Goal: Task Accomplishment & Management: Complete application form

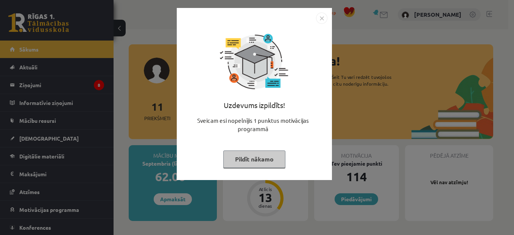
click at [320, 20] on img "Close" at bounding box center [321, 17] width 11 height 11
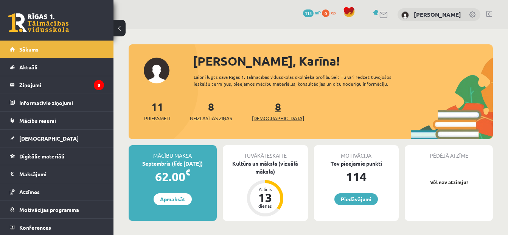
click at [265, 117] on span "[DEMOGRAPHIC_DATA]" at bounding box center [278, 118] width 52 height 8
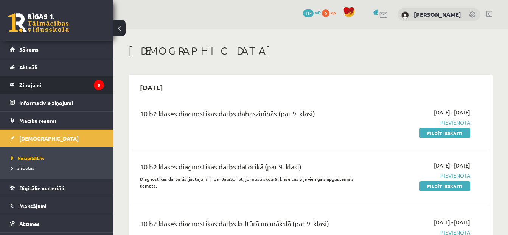
click at [94, 86] on icon "8" at bounding box center [99, 85] width 10 height 10
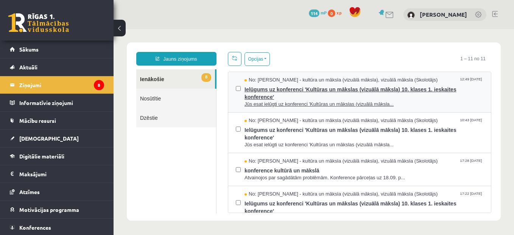
click at [326, 94] on span "Ielūgums uz konferenci 'Kultūras un mākslas (vizuālā māksla) 10. klases 1. iesk…" at bounding box center [364, 92] width 239 height 17
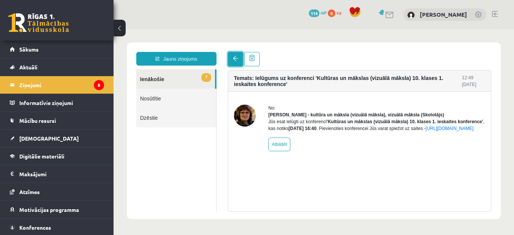
click at [231, 61] on link at bounding box center [235, 59] width 15 height 14
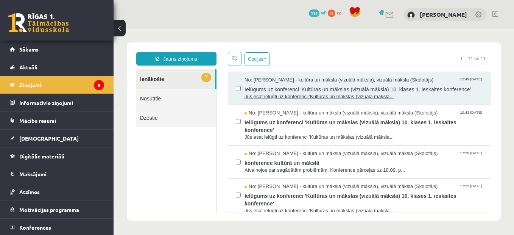
click at [320, 93] on span "Jūs esat ielūgti uz konferenci 'Kultūras un mākslas (vizuālā māksla..." at bounding box center [364, 96] width 239 height 7
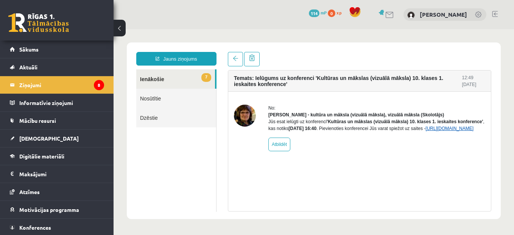
click at [425, 131] on link "https://eskola.r1tv.lv/conferences/5079/join" at bounding box center [449, 128] width 48 height 5
click at [235, 54] on link at bounding box center [235, 59] width 15 height 14
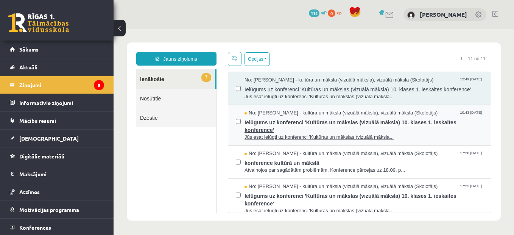
click at [351, 131] on span "Ielūgums uz konferenci 'Kultūras un mākslas (vizuālā māksla) 10. klases 1. iesk…" at bounding box center [364, 125] width 239 height 17
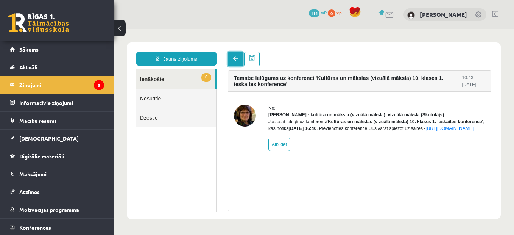
click at [237, 56] on span at bounding box center [235, 58] width 5 height 5
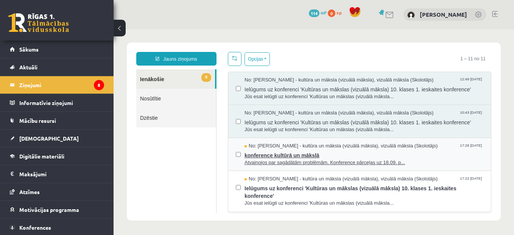
click at [333, 151] on span "konference kultūrā un mākslā" at bounding box center [364, 154] width 239 height 9
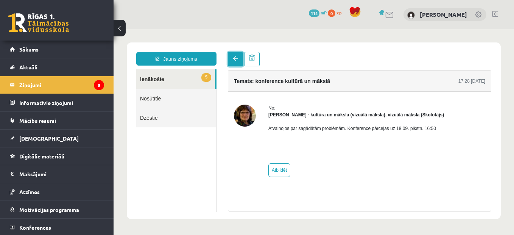
click at [234, 62] on link at bounding box center [235, 59] width 15 height 14
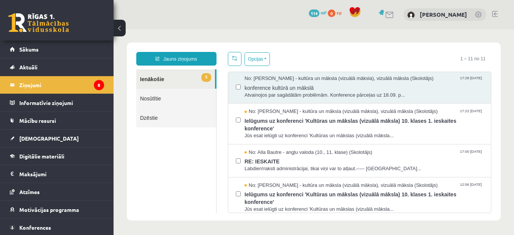
scroll to position [69, 0]
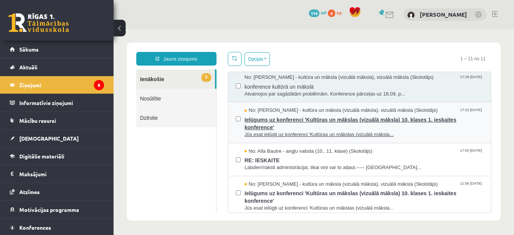
click at [464, 117] on span "Ielūgums uz konferenci 'Kultūras un mākslas (vizuālā māksla) 10. klases 1. iesk…" at bounding box center [364, 122] width 239 height 17
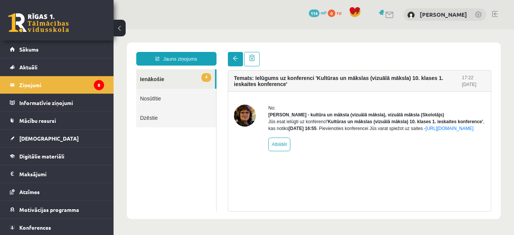
scroll to position [0, 0]
click at [237, 61] on span at bounding box center [235, 58] width 5 height 5
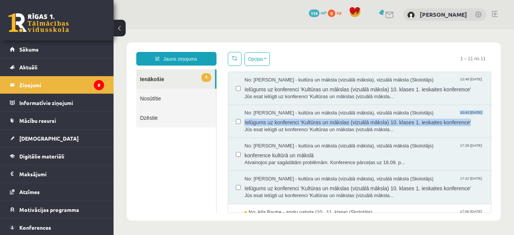
drag, startPoint x: 498, startPoint y: 111, endPoint x: 494, endPoint y: 121, distance: 11.1
click at [494, 121] on div "Jauns ziņojums 4 Ienākošie Nosūtītie Dzēstie * ********* ********* ******* Opci…" at bounding box center [314, 131] width 374 height 178
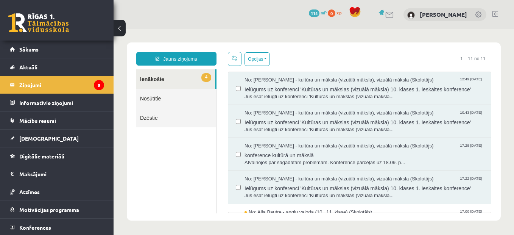
drag, startPoint x: 494, startPoint y: 121, endPoint x: 399, endPoint y: 33, distance: 129.6
click at [399, 33] on body "Jauns ziņojums 4 Ienākošie Nosūtītie Dzēstie * ********* ********* ******* Opci…" at bounding box center [314, 131] width 401 height 204
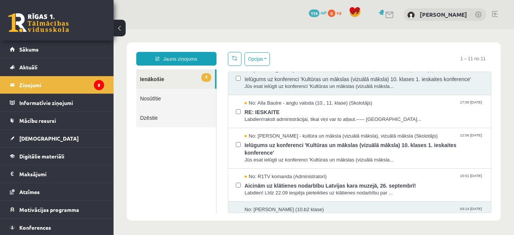
scroll to position [110, 0]
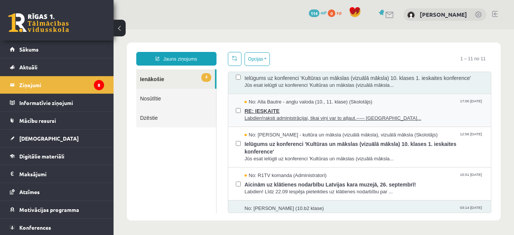
click at [356, 106] on span "RE: IESKAITE" at bounding box center [364, 109] width 239 height 9
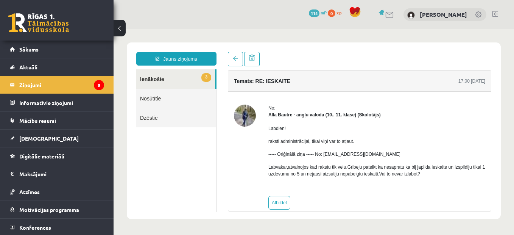
scroll to position [0, 0]
click at [236, 59] on span at bounding box center [235, 58] width 5 height 5
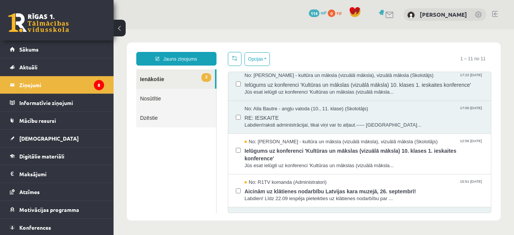
scroll to position [106, 0]
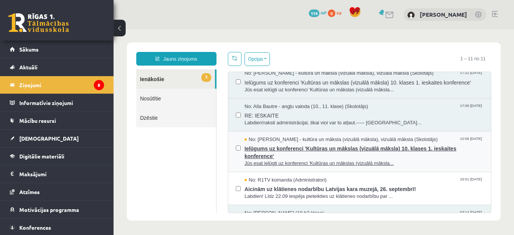
click at [427, 157] on span "Ielūgums uz konferenci 'Kultūras un mākslas (vizuālā māksla) 10. klases 1. iesk…" at bounding box center [364, 151] width 239 height 17
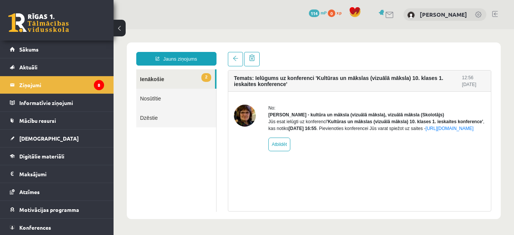
scroll to position [0, 0]
click at [237, 57] on span at bounding box center [235, 58] width 5 height 5
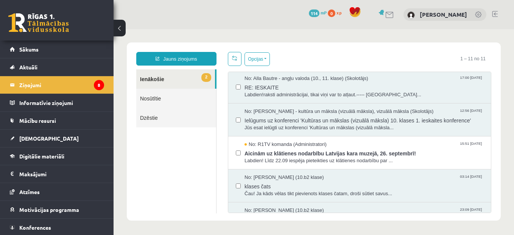
scroll to position [132, 0]
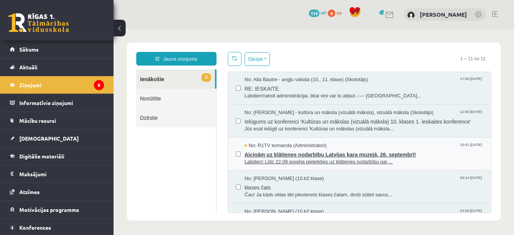
click at [429, 156] on span "Aicinām uz klātienes nodarbību Latvijas kara muzejā, 26. septembrī!" at bounding box center [364, 153] width 239 height 9
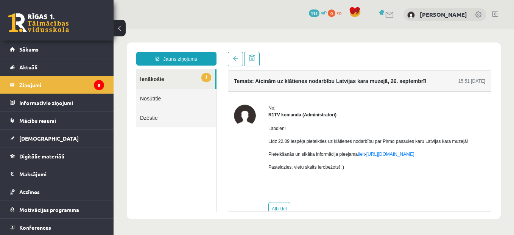
scroll to position [0, 0]
click at [235, 58] on span at bounding box center [235, 58] width 5 height 5
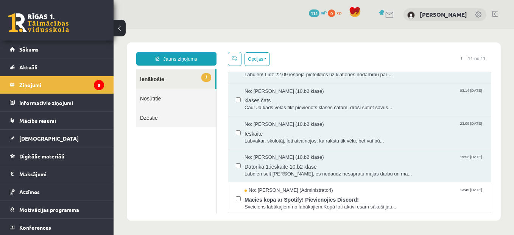
scroll to position [222, 0]
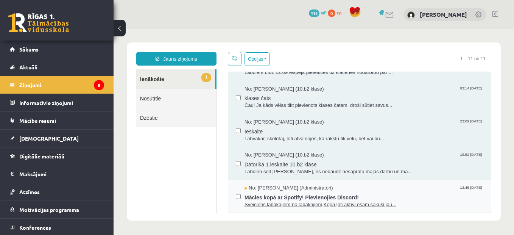
click at [380, 198] on span "Mācies kopā ar Spotify! Pievienojies Discord!" at bounding box center [364, 196] width 239 height 9
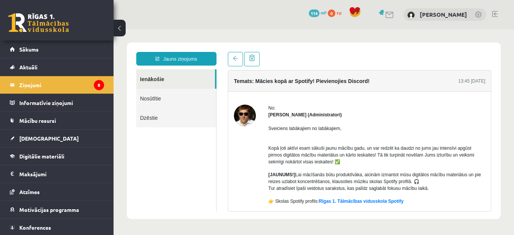
scroll to position [0, 0]
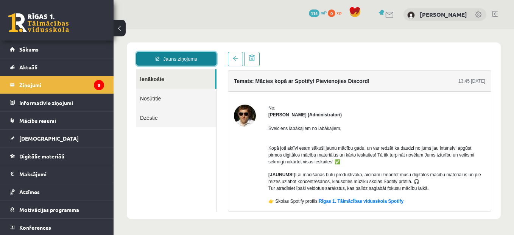
click at [184, 59] on link "Jauns ziņojums" at bounding box center [176, 59] width 80 height 14
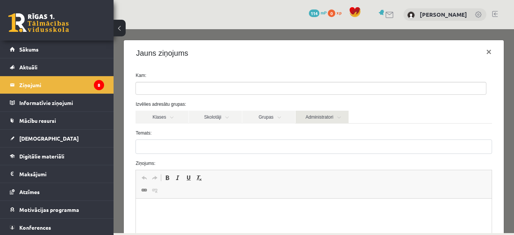
click at [335, 113] on link "Administratori" at bounding box center [322, 117] width 53 height 13
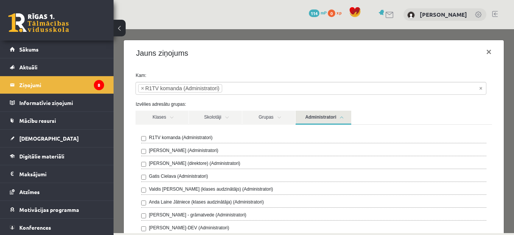
click at [321, 119] on link "Administratori" at bounding box center [324, 118] width 56 height 14
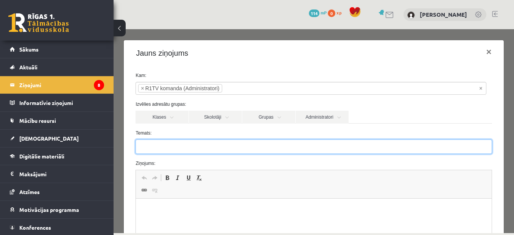
click at [202, 151] on input "Temats:" at bounding box center [314, 146] width 356 height 14
type input "*"
type input "**********"
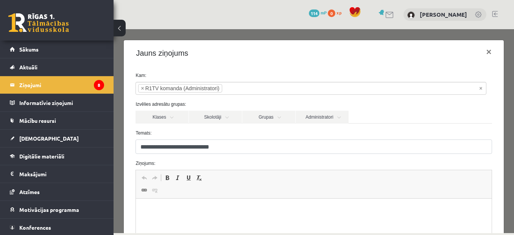
click at [185, 212] on p "Bagātinātā teksta redaktors, wiswyg-editor-47024722854620-1758193378-156" at bounding box center [313, 210] width 340 height 8
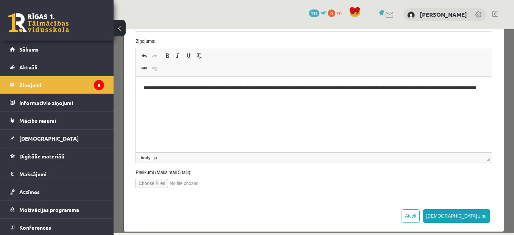
scroll to position [131, 0]
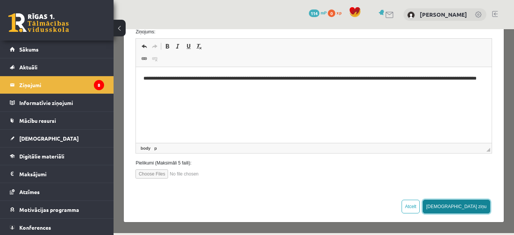
click at [472, 207] on button "Sūtīt ziņu" at bounding box center [456, 206] width 67 height 14
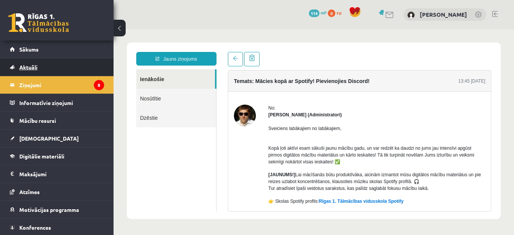
scroll to position [0, 0]
click at [73, 84] on legend "Ziņojumi 8" at bounding box center [61, 84] width 85 height 17
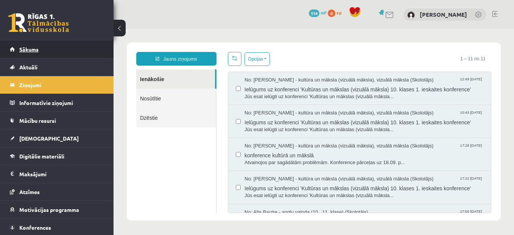
click at [85, 48] on link "Sākums" at bounding box center [57, 49] width 94 height 17
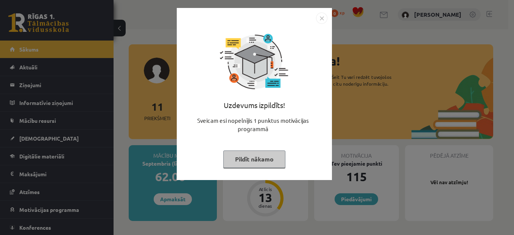
click at [322, 16] on img "Close" at bounding box center [321, 17] width 11 height 11
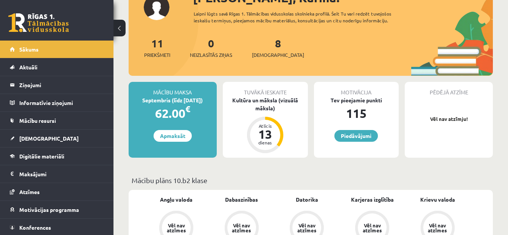
scroll to position [60, 0]
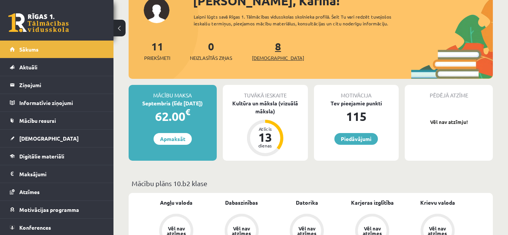
click at [270, 56] on span "[DEMOGRAPHIC_DATA]" at bounding box center [278, 58] width 52 height 8
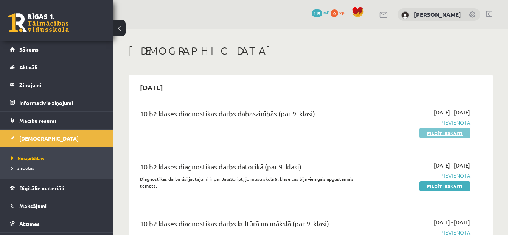
drag, startPoint x: 438, startPoint y: 134, endPoint x: 296, endPoint y: 25, distance: 179.8
click at [438, 134] on link "Pildīt ieskaiti" at bounding box center [445, 133] width 51 height 10
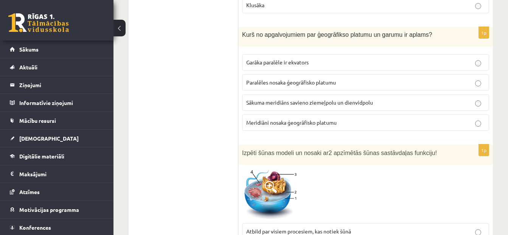
scroll to position [252, 0]
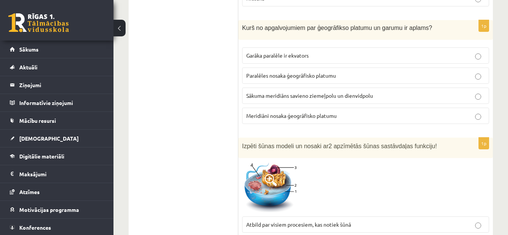
click at [388, 59] on p "Garāka paralēle ir ekvators" at bounding box center [365, 55] width 239 height 8
click at [380, 121] on label "Meridiāni nosaka ģeogrāfisko platumu" at bounding box center [365, 116] width 247 height 16
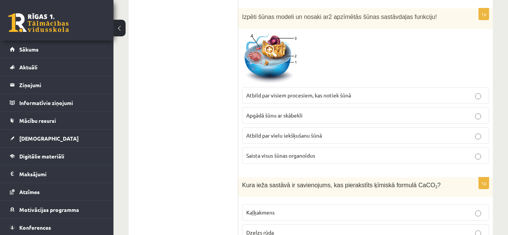
scroll to position [368, 0]
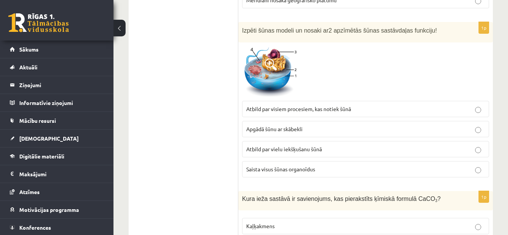
click at [268, 61] on span at bounding box center [271, 64] width 12 height 12
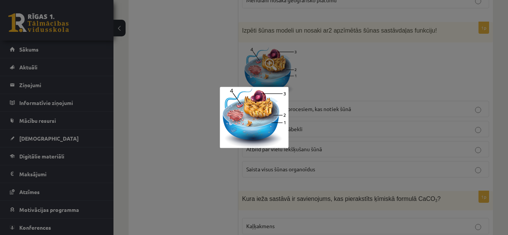
click at [325, 77] on div at bounding box center [254, 117] width 508 height 235
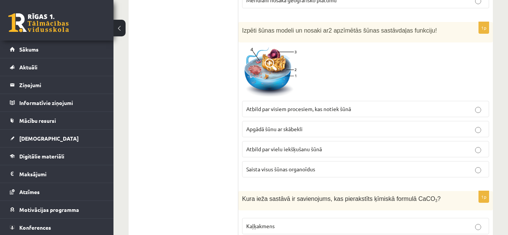
click at [279, 69] on img at bounding box center [270, 71] width 57 height 51
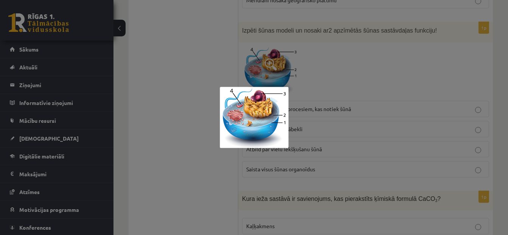
click at [321, 84] on div at bounding box center [254, 117] width 508 height 235
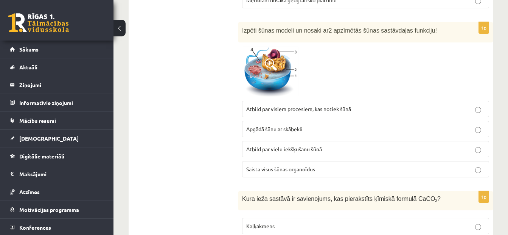
click at [271, 68] on span at bounding box center [271, 64] width 12 height 12
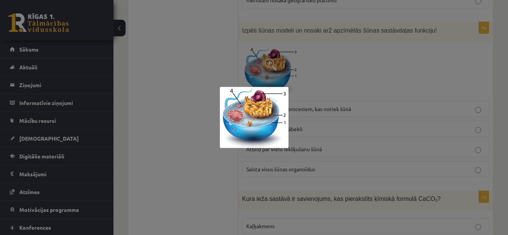
click at [340, 62] on div at bounding box center [254, 117] width 508 height 235
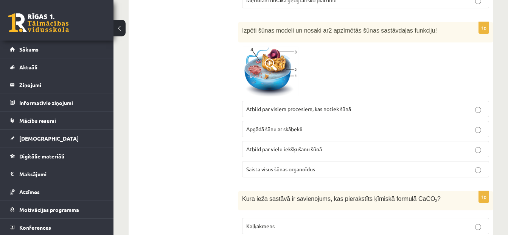
click at [347, 134] on label "Apgādā šūnu ar skābekli" at bounding box center [365, 129] width 247 height 16
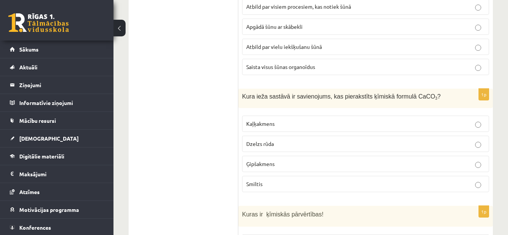
scroll to position [483, 0]
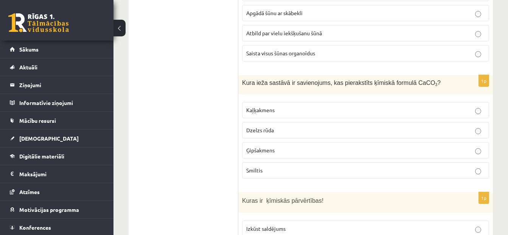
click at [330, 111] on p "Kaļķakmens" at bounding box center [365, 110] width 239 height 8
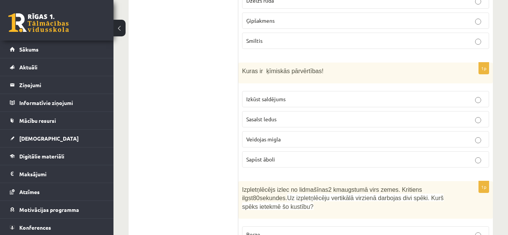
scroll to position [620, 0]
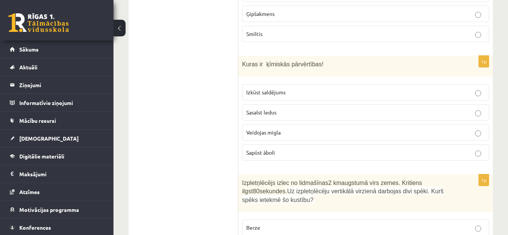
click at [419, 115] on p "Sasalst ledus" at bounding box center [365, 112] width 239 height 8
click at [380, 160] on label "Sapūst āboli" at bounding box center [365, 152] width 247 height 16
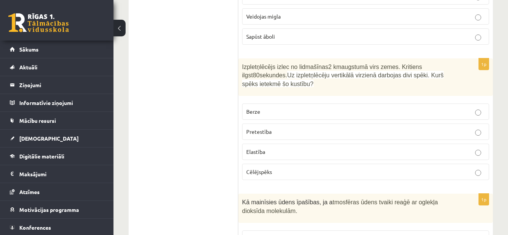
scroll to position [742, 0]
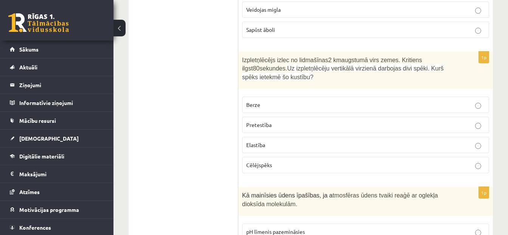
click at [330, 167] on p "Cēlējspēks" at bounding box center [365, 165] width 239 height 8
click at [447, 125] on p "Pretestība" at bounding box center [365, 125] width 239 height 8
click at [452, 167] on p "Cēlējspēks" at bounding box center [365, 165] width 239 height 8
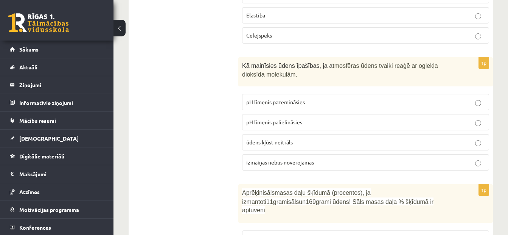
scroll to position [879, 0]
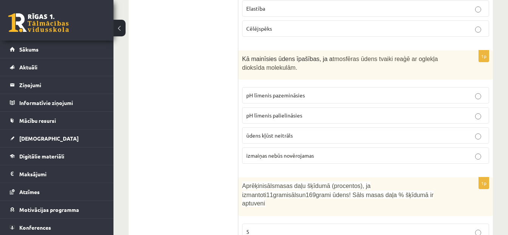
click at [400, 92] on p "pH līmenis pazemināsies" at bounding box center [365, 95] width 239 height 8
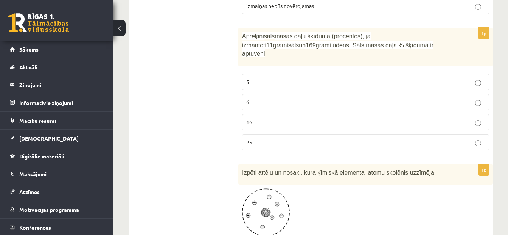
scroll to position [1021, 0]
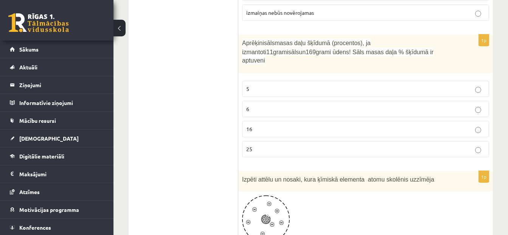
click at [458, 105] on p "6" at bounding box center [365, 109] width 239 height 8
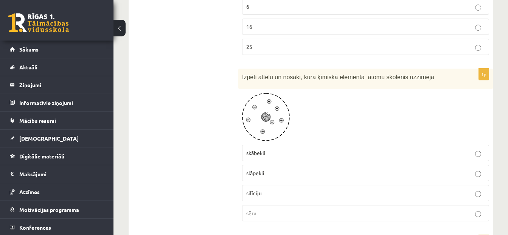
scroll to position [1137, 0]
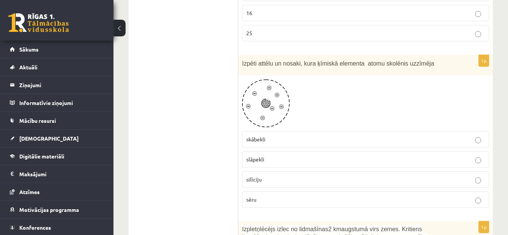
click at [461, 135] on p "skābekli" at bounding box center [365, 139] width 239 height 8
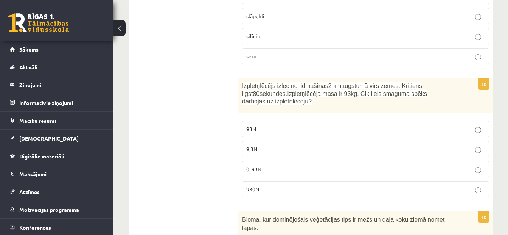
scroll to position [1287, 0]
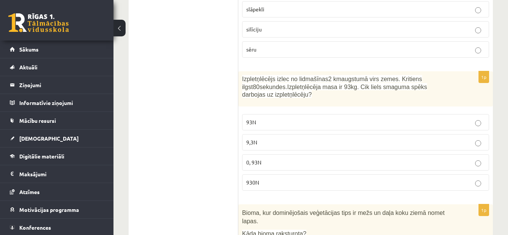
click at [330, 118] on p "93N" at bounding box center [365, 122] width 239 height 8
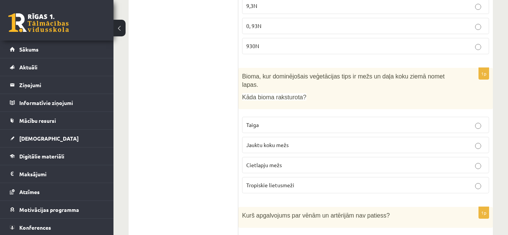
scroll to position [1437, 0]
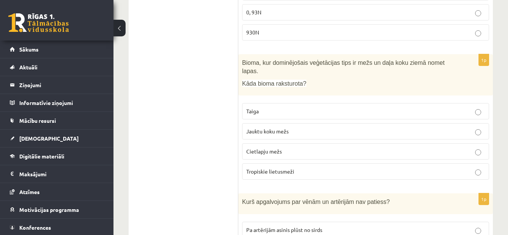
click at [460, 147] on p "Cietlapju mežs" at bounding box center [365, 151] width 239 height 8
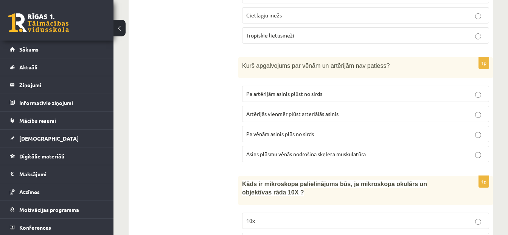
scroll to position [1587, 0]
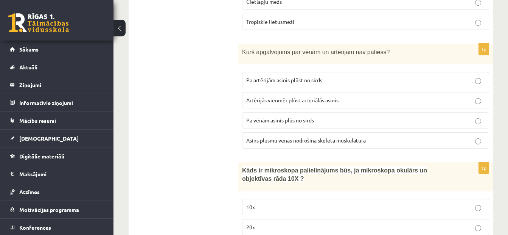
click at [386, 116] on p "Pa vēnām asinis plūs no sirds" at bounding box center [365, 120] width 239 height 8
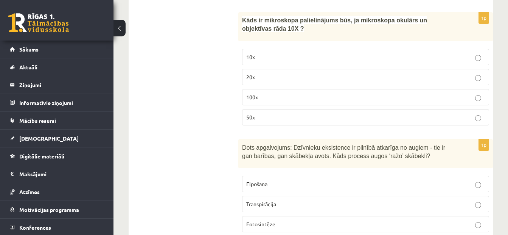
scroll to position [1730, 0]
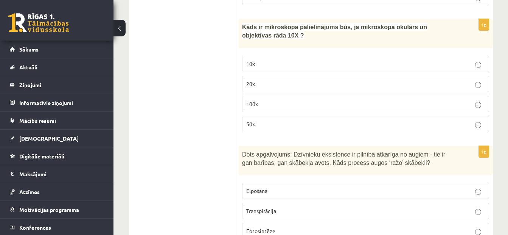
click at [473, 96] on label "100x" at bounding box center [365, 104] width 247 height 16
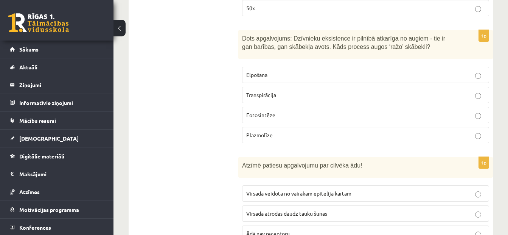
scroll to position [1852, 0]
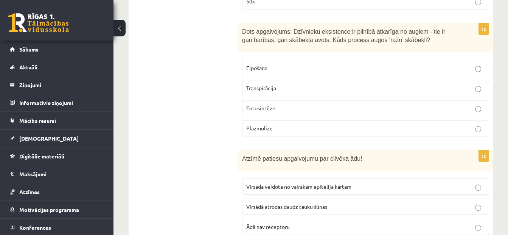
click at [463, 104] on p "Fotosintēze" at bounding box center [365, 108] width 239 height 8
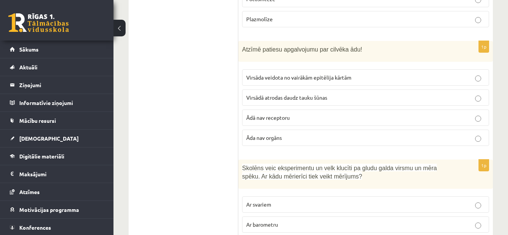
scroll to position [1975, 0]
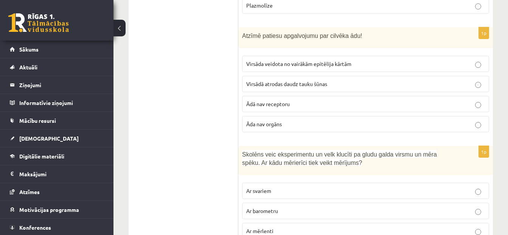
click at [388, 60] on p "Virsāda veidota no vairākām epitēlija kārtām" at bounding box center [365, 64] width 239 height 8
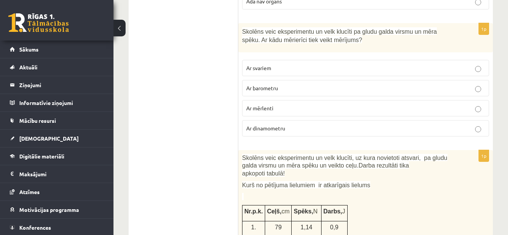
scroll to position [2104, 0]
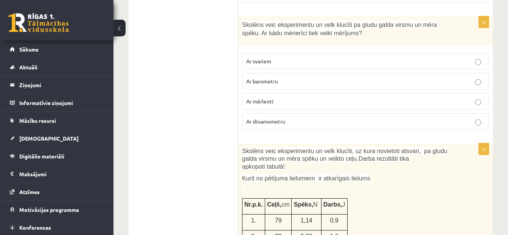
click at [292, 117] on p "Ar dinamometru" at bounding box center [365, 121] width 239 height 8
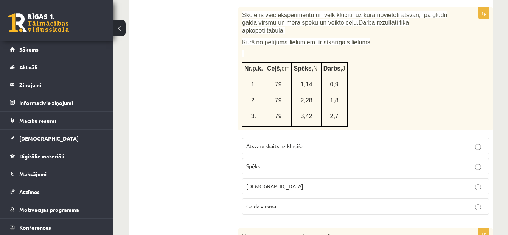
scroll to position [2247, 0]
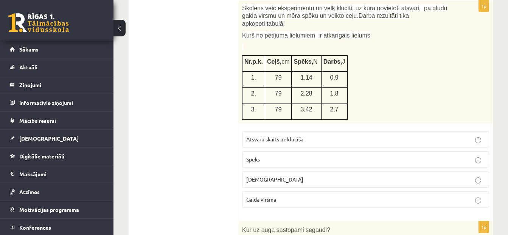
click at [358, 155] on p "Spēks" at bounding box center [365, 159] width 239 height 8
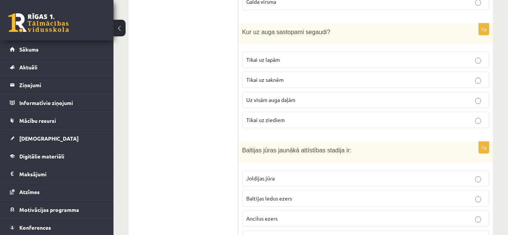
scroll to position [2438, 0]
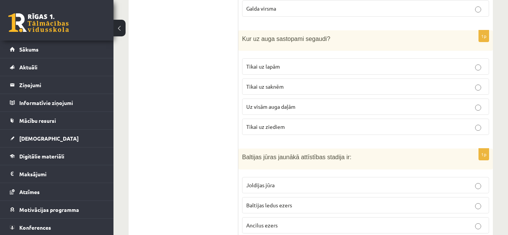
click at [373, 62] on p "Tikai uz lapām" at bounding box center [365, 66] width 239 height 8
click at [401, 103] on p "Uz visām auga daļām" at bounding box center [365, 107] width 239 height 8
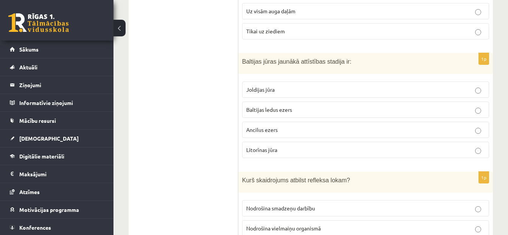
scroll to position [2547, 0]
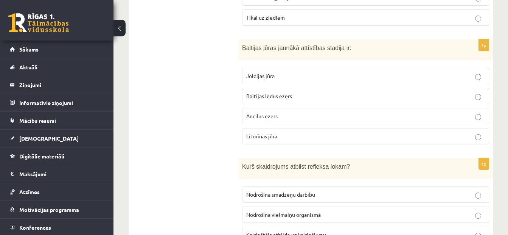
click at [303, 132] on p "Litorīnas jūra" at bounding box center [365, 136] width 239 height 8
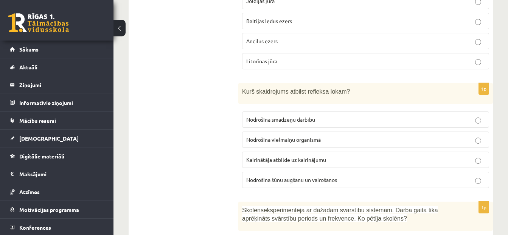
scroll to position [2636, 0]
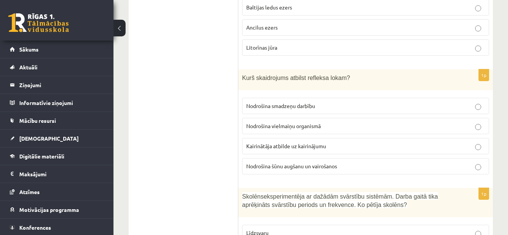
click at [345, 138] on label "Kairinātāja atbilde uz kairinājumu" at bounding box center [365, 146] width 247 height 16
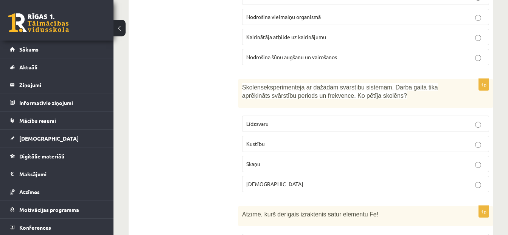
scroll to position [2751, 0]
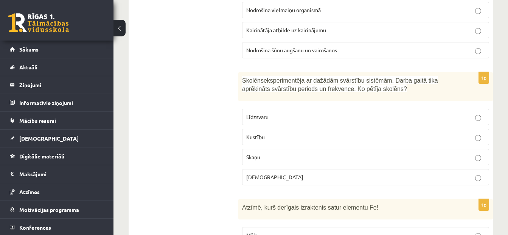
click at [475, 133] on p "Kustību" at bounding box center [365, 137] width 239 height 8
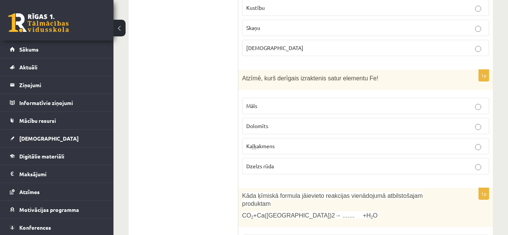
scroll to position [2874, 0]
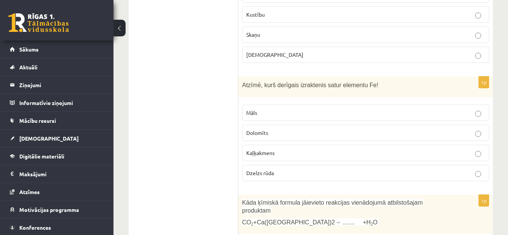
click at [279, 149] on p "Kaļķakmens" at bounding box center [365, 153] width 239 height 8
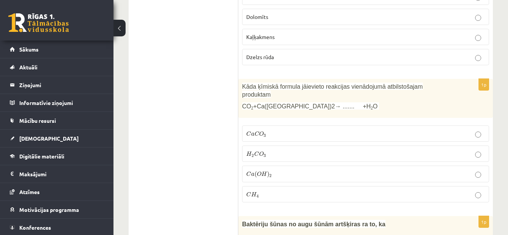
scroll to position [2996, 0]
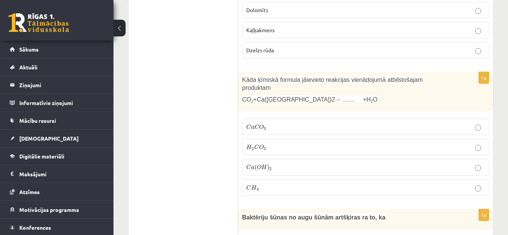
click at [469, 123] on p "C a C O 3 C a C O 3" at bounding box center [365, 127] width 239 height 8
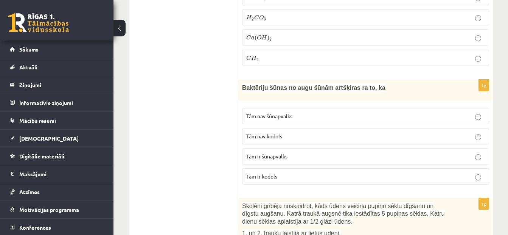
scroll to position [3133, 0]
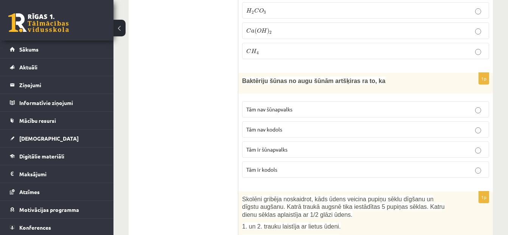
click at [459, 125] on p "Tām nav kodols" at bounding box center [365, 129] width 239 height 8
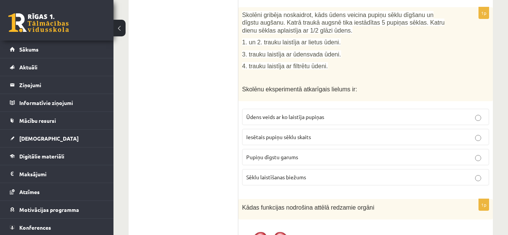
scroll to position [3289, 0]
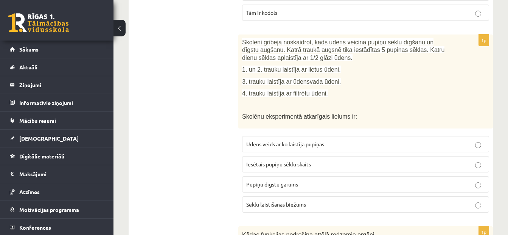
click at [417, 140] on p "Ūdens veids ar ko laistīja pupiņas" at bounding box center [365, 144] width 239 height 8
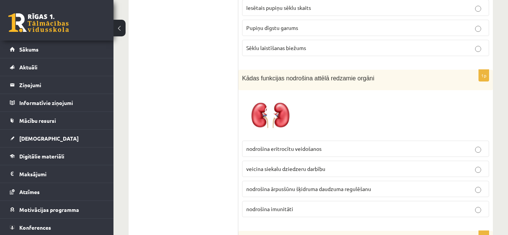
scroll to position [3466, 0]
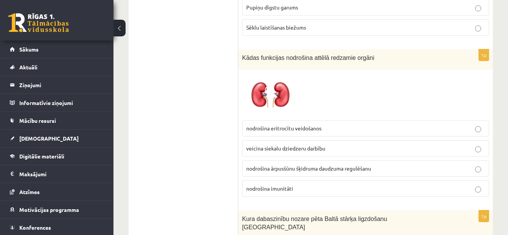
click at [320, 165] on span "nodrošina ārpusšūnu šķidruma daudzuma regulēšanu" at bounding box center [308, 168] width 125 height 7
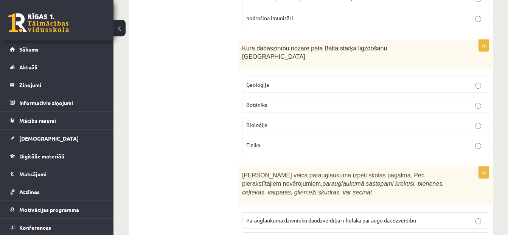
scroll to position [3616, 0]
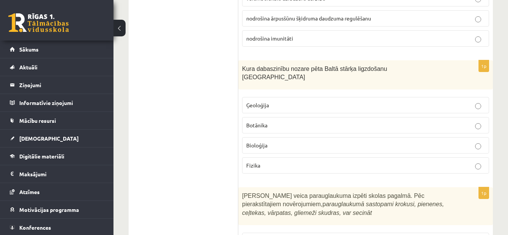
click at [340, 141] on p "Bioloģija" at bounding box center [365, 145] width 239 height 8
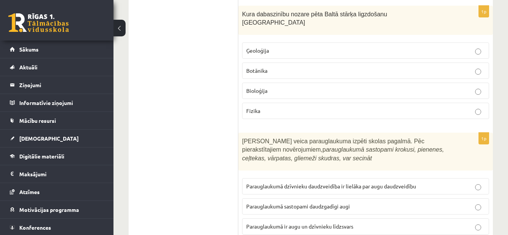
scroll to position [3677, 0]
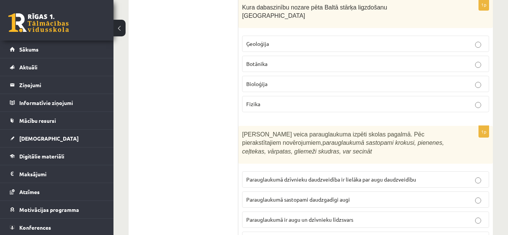
click at [357, 215] on p "Parauglaukumā ir augu un dzīvnieku līdzsvars" at bounding box center [365, 219] width 239 height 8
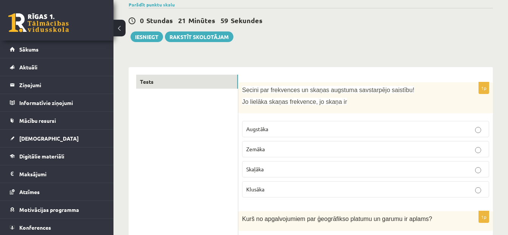
scroll to position [55, 0]
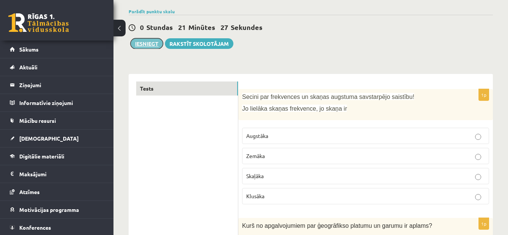
click at [148, 46] on button "Iesniegt" at bounding box center [147, 43] width 33 height 11
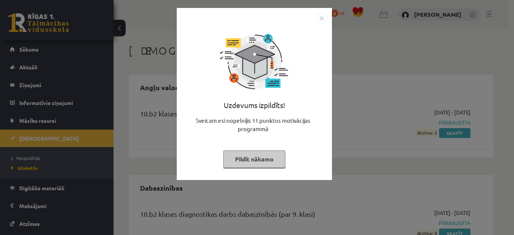
click at [324, 18] on img "Close" at bounding box center [321, 17] width 11 height 11
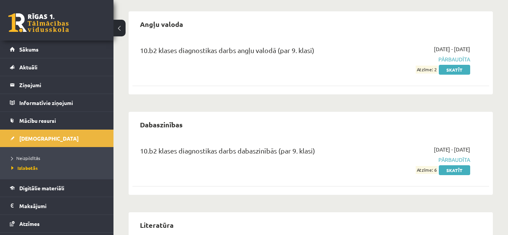
scroll to position [65, 0]
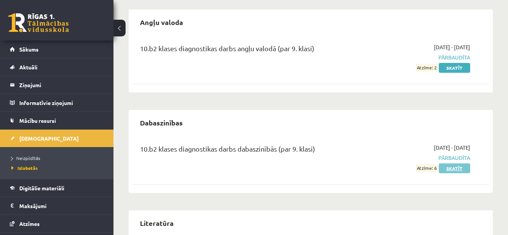
click at [452, 170] on link "Skatīt" at bounding box center [454, 168] width 31 height 10
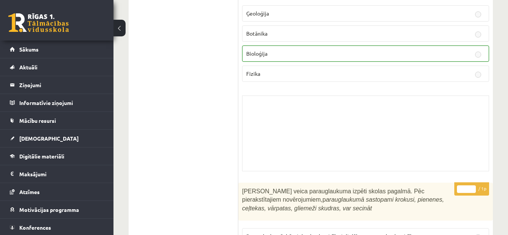
scroll to position [5946, 0]
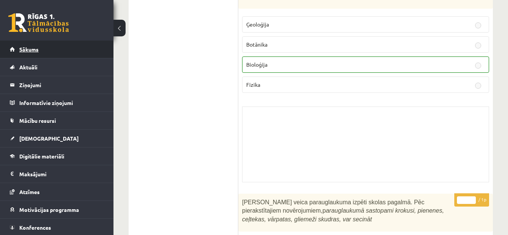
click at [29, 54] on link "Sākums" at bounding box center [57, 49] width 94 height 17
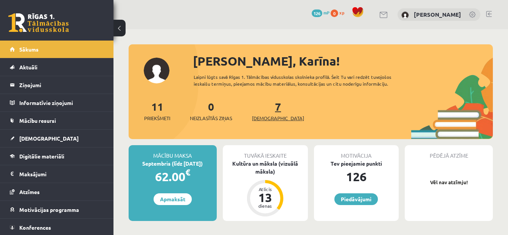
click at [264, 118] on span "[DEMOGRAPHIC_DATA]" at bounding box center [278, 118] width 52 height 8
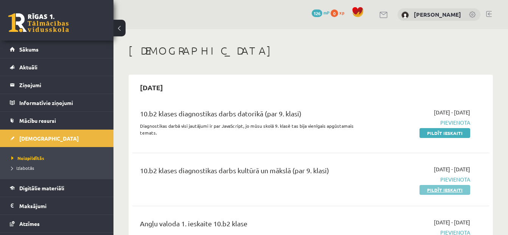
click at [443, 189] on link "Pildīt ieskaiti" at bounding box center [445, 190] width 51 height 10
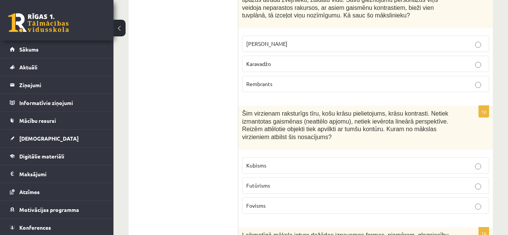
scroll to position [160, 0]
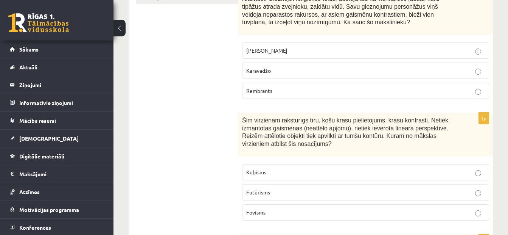
click at [355, 73] on p "Karavadžo" at bounding box center [365, 71] width 239 height 8
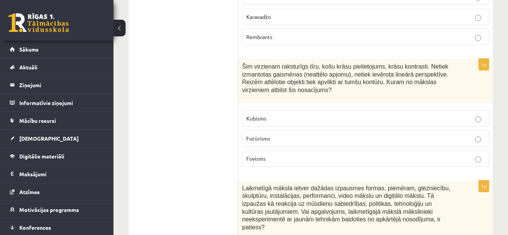
scroll to position [234, 0]
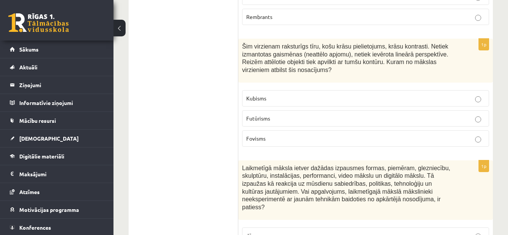
click at [416, 139] on p "Fovisms" at bounding box center [365, 138] width 239 height 8
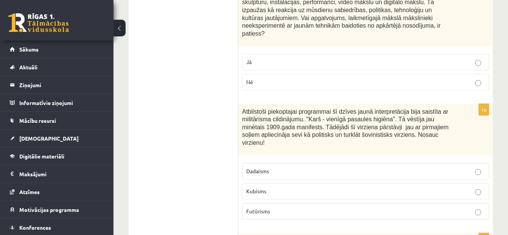
scroll to position [414, 0]
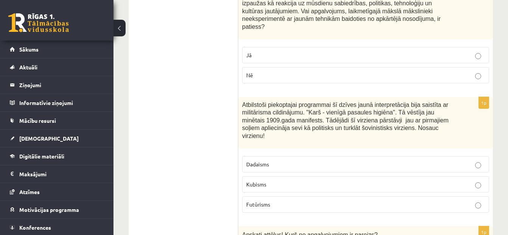
click at [435, 71] on p "Nē" at bounding box center [365, 75] width 239 height 8
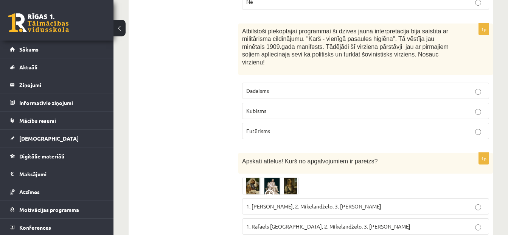
scroll to position [474, 0]
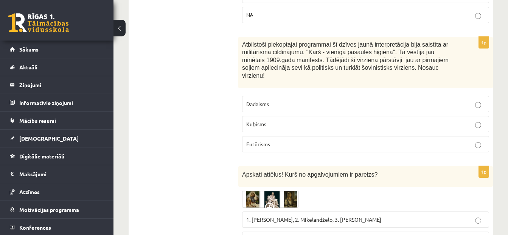
click at [475, 136] on label "Futūrisms" at bounding box center [365, 144] width 247 height 16
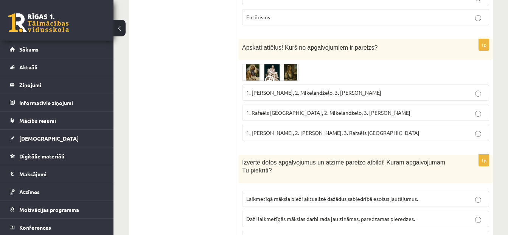
scroll to position [608, 0]
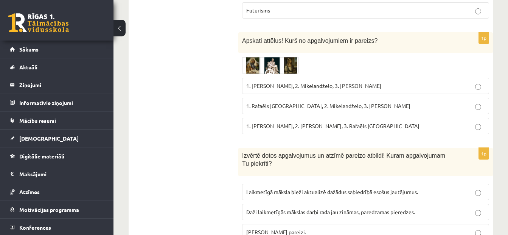
click at [338, 122] on span "1. Albrehts Dīrers, 2. Leonardo da Vinči, 3. Rafaēls Sancio da Urbīno" at bounding box center [332, 125] width 173 height 7
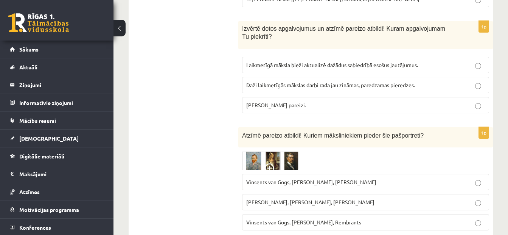
scroll to position [748, 0]
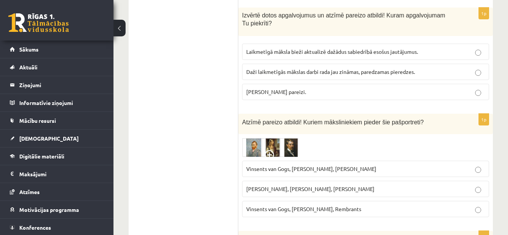
click at [353, 88] on p "Abi apgalvojumi pareizi." at bounding box center [365, 92] width 239 height 8
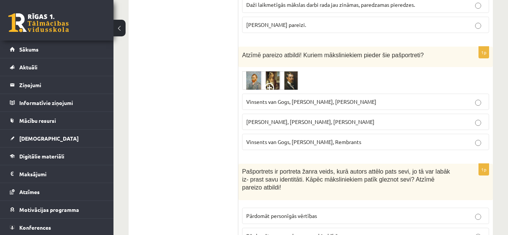
scroll to position [808, 0]
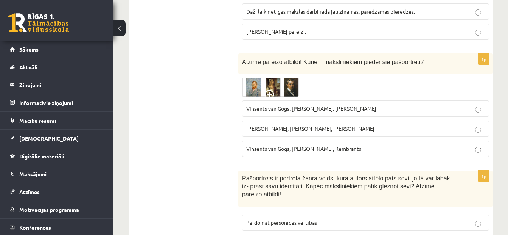
click at [396, 104] on p "Vinsents van Gogs, Albrehts Dīrers, Janis Rozentāls" at bounding box center [365, 108] width 239 height 8
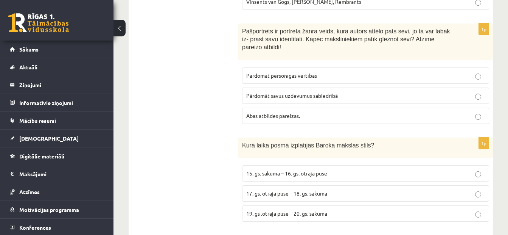
scroll to position [989, 0]
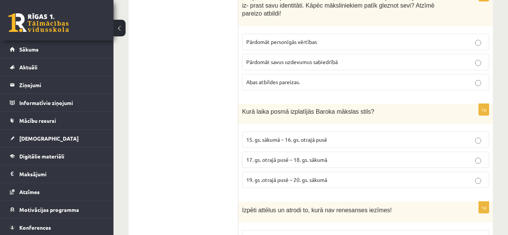
drag, startPoint x: 418, startPoint y: 61, endPoint x: 474, endPoint y: 57, distance: 56.5
click at [474, 78] on p "Abas atbildes pareizas." at bounding box center [365, 82] width 239 height 8
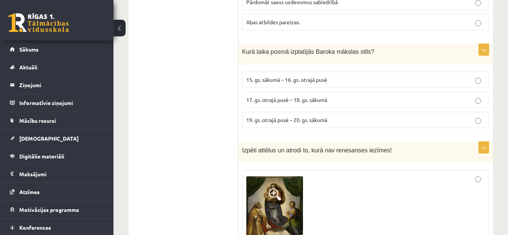
scroll to position [1055, 0]
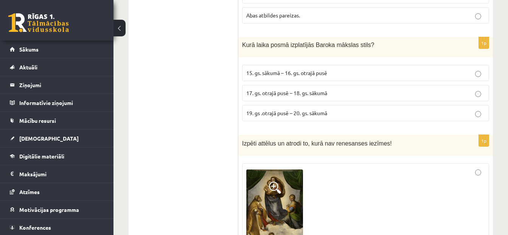
click at [374, 89] on p "17. gs. otrajā pusē – 18. gs. sākumā" at bounding box center [365, 93] width 239 height 8
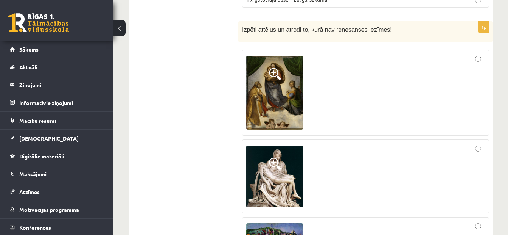
scroll to position [1176, 0]
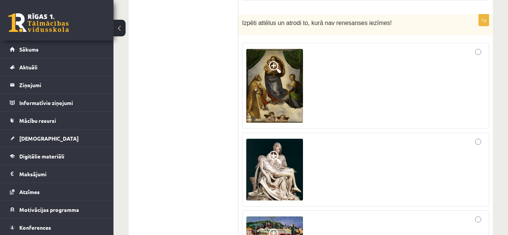
click at [465, 137] on div at bounding box center [365, 169] width 239 height 65
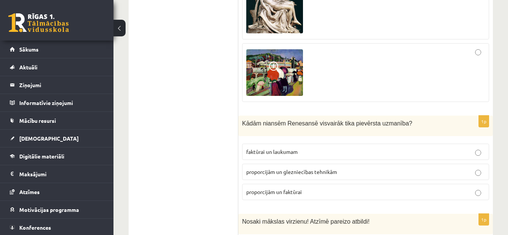
scroll to position [1349, 0]
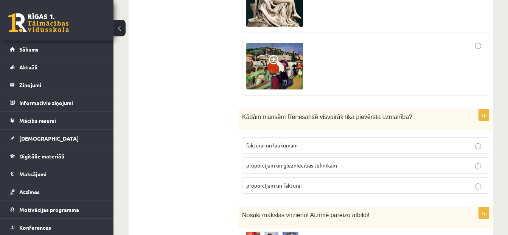
click at [311, 181] on p "proporcijām un faktūrai" at bounding box center [365, 185] width 239 height 8
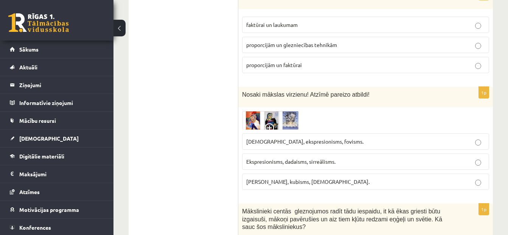
scroll to position [1483, 0]
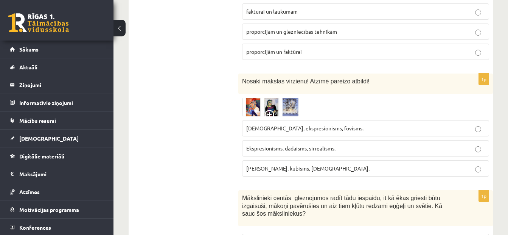
click at [358, 144] on p "Ekspresionisms, dadaisms, sirreālisms." at bounding box center [365, 148] width 239 height 8
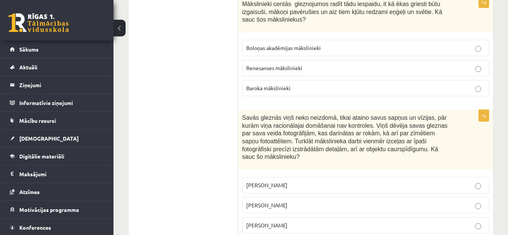
scroll to position [1670, 0]
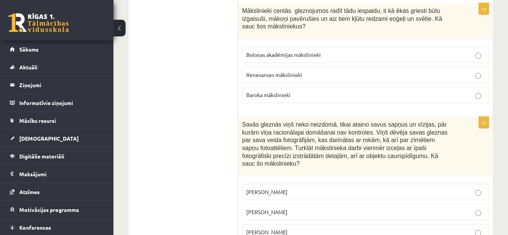
click at [438, 91] on p "Baroka mākslinieki" at bounding box center [365, 95] width 239 height 8
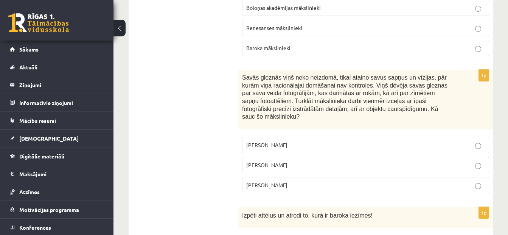
scroll to position [1724, 0]
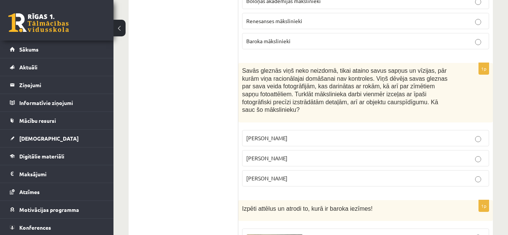
click at [400, 154] on p "Salvadors Dalī" at bounding box center [365, 158] width 239 height 8
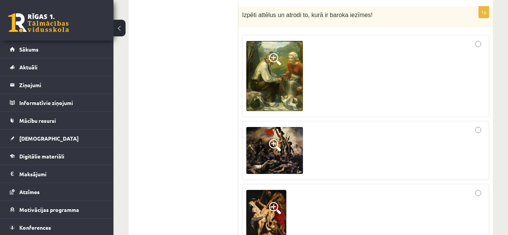
scroll to position [1904, 0]
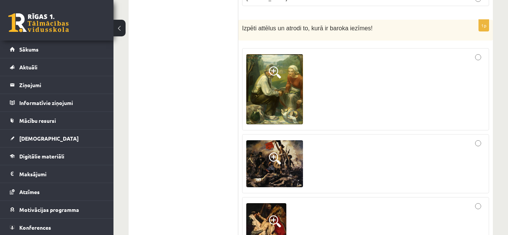
click at [274, 215] on span at bounding box center [275, 221] width 12 height 12
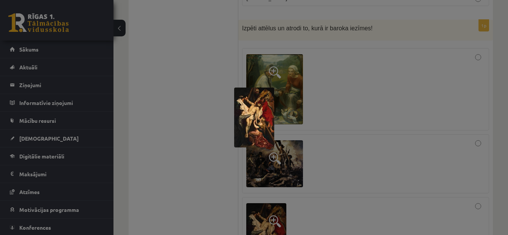
click at [252, 116] on img at bounding box center [254, 117] width 40 height 60
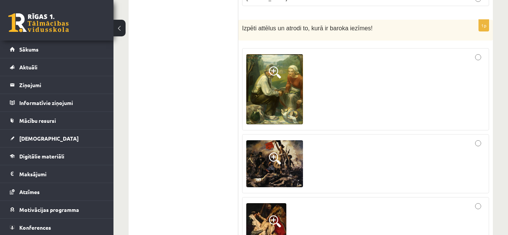
click at [275, 152] on span at bounding box center [275, 158] width 12 height 12
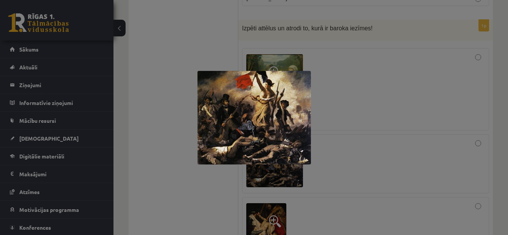
click at [349, 89] on div at bounding box center [254, 117] width 508 height 235
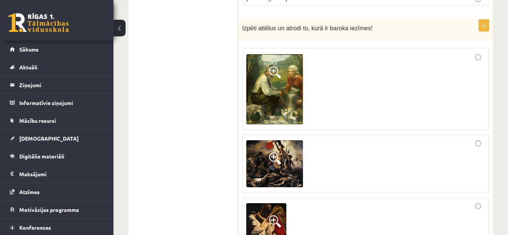
click at [474, 138] on div at bounding box center [365, 163] width 239 height 51
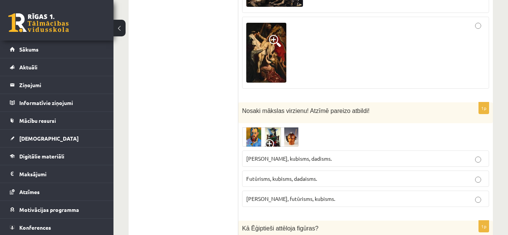
scroll to position [2098, 0]
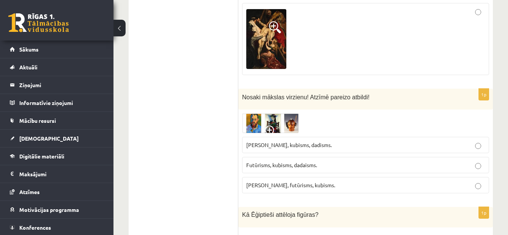
click at [411, 181] on p "Fovisms, futūrisms, kubisms." at bounding box center [365, 185] width 239 height 8
click at [396, 161] on p "Futūrisms, kubisms, dadaisms." at bounding box center [365, 165] width 239 height 8
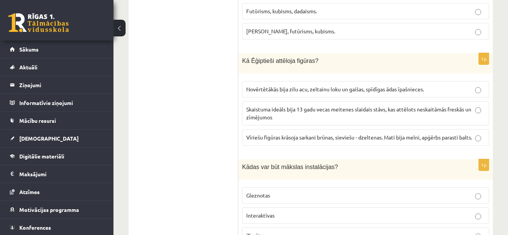
scroll to position [2244, 0]
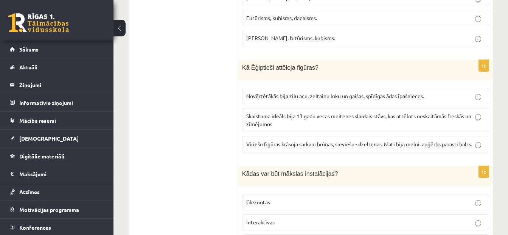
click at [426, 140] on span "Vīriešu figūras krāsoja sarkani brūnas, sieviešu - dzeltenas. Mati bija melni, …" at bounding box center [359, 143] width 226 height 7
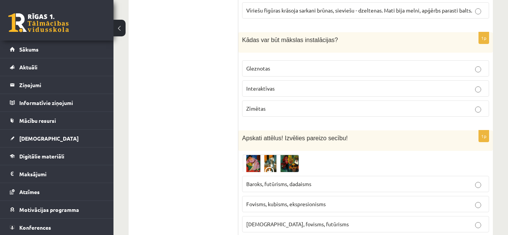
scroll to position [2391, 0]
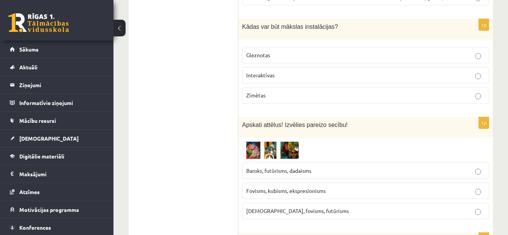
click at [316, 207] on p "Kubisms, fovisms, futūrisms" at bounding box center [365, 211] width 239 height 8
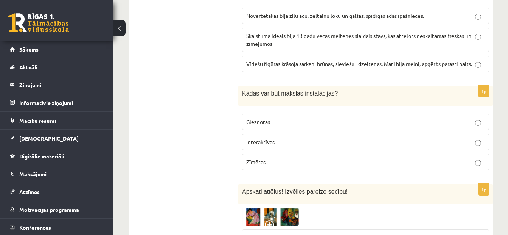
scroll to position [2311, 0]
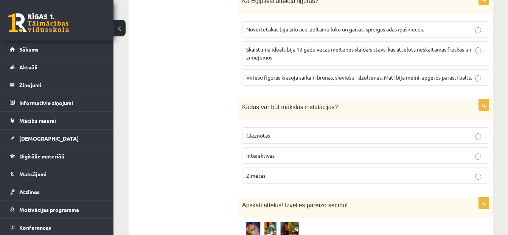
click at [283, 151] on p "Interaktīvas" at bounding box center [365, 155] width 239 height 8
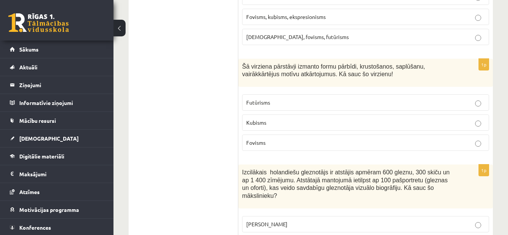
scroll to position [2572, 0]
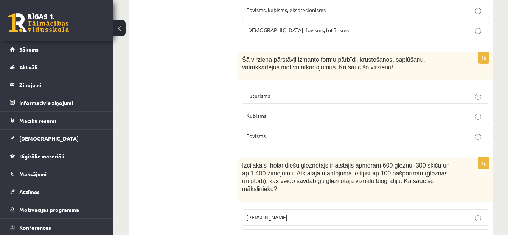
click at [298, 132] on p "Fovisms" at bounding box center [365, 136] width 239 height 8
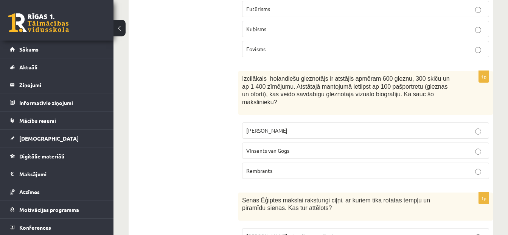
scroll to position [2665, 0]
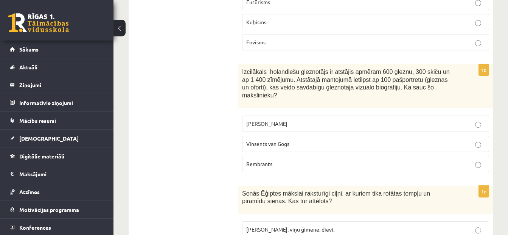
click at [474, 120] on p "Leonardo da Vinči" at bounding box center [365, 124] width 239 height 8
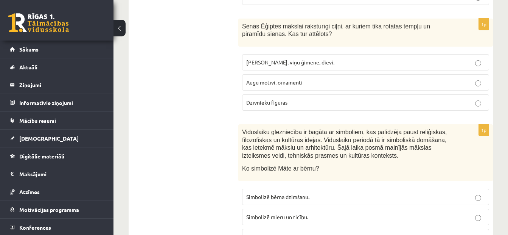
scroll to position [2839, 0]
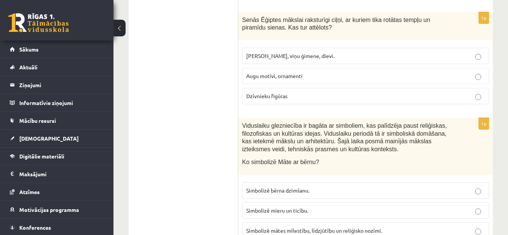
click at [408, 52] on p "Faraoni, viņu ģimene, dievi." at bounding box center [365, 56] width 239 height 8
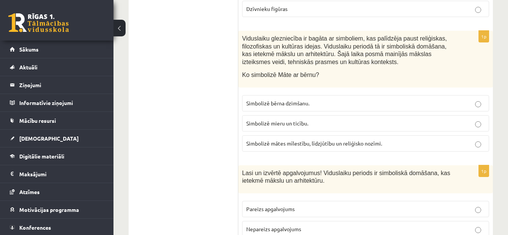
scroll to position [2919, 0]
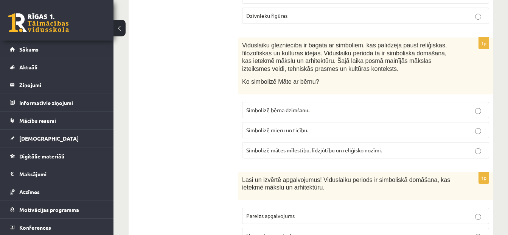
click at [400, 106] on p "Simbolizē bērna dzimšanu." at bounding box center [365, 110] width 239 height 8
drag, startPoint x: 508, startPoint y: 176, endPoint x: 508, endPoint y: 182, distance: 5.7
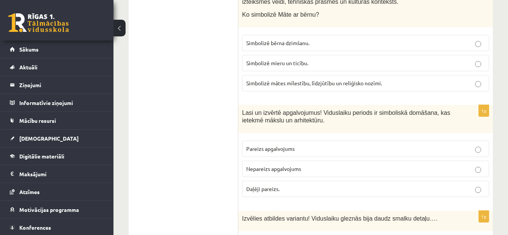
scroll to position [2992, 0]
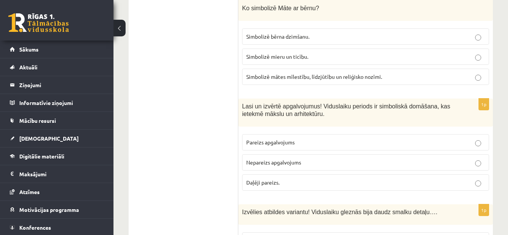
click at [409, 138] on p "Pareizs apgalvojums" at bounding box center [365, 142] width 239 height 8
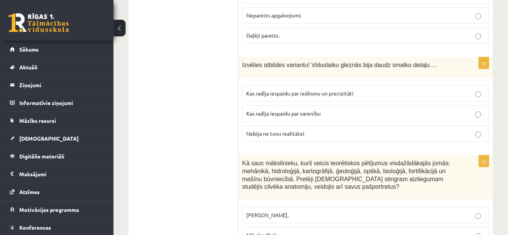
scroll to position [3133, 0]
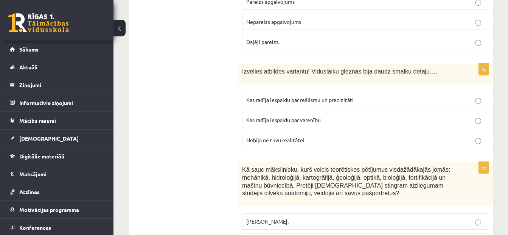
click at [346, 136] on p "Nebija ne tuvu realitātei" at bounding box center [365, 140] width 239 height 8
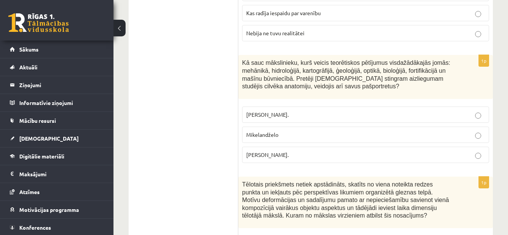
scroll to position [3247, 0]
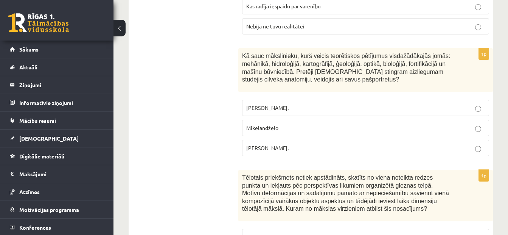
click at [315, 144] on p "Leonardo da Vinči." at bounding box center [365, 148] width 239 height 8
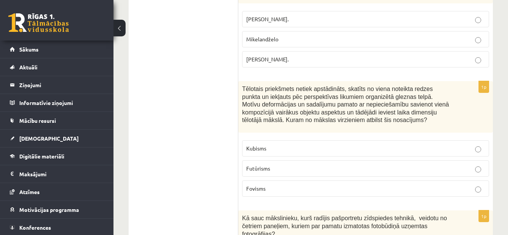
scroll to position [3342, 0]
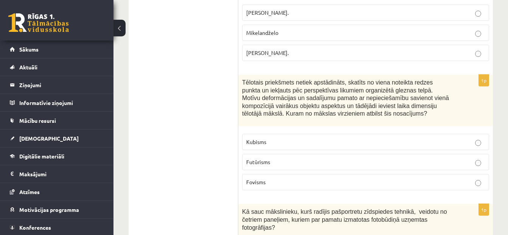
click at [437, 158] on p "Futūrisms" at bounding box center [365, 162] width 239 height 8
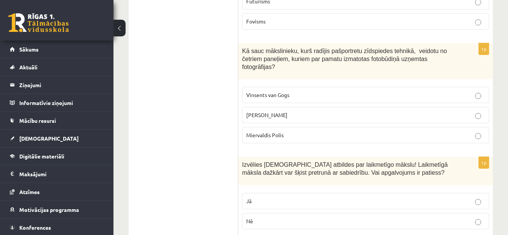
scroll to position [3515, 0]
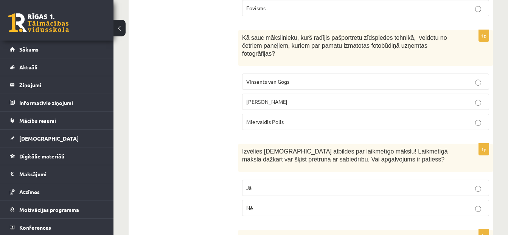
click at [349, 94] on label "Endijs Vorhols" at bounding box center [365, 102] width 247 height 16
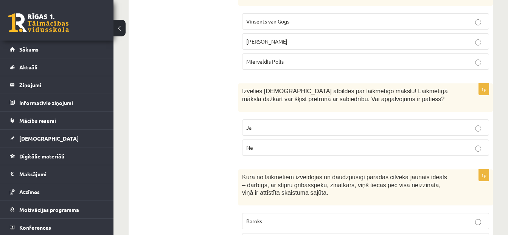
scroll to position [3596, 0]
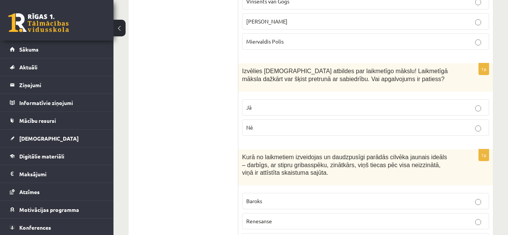
click at [443, 99] on label "Jā" at bounding box center [365, 107] width 247 height 16
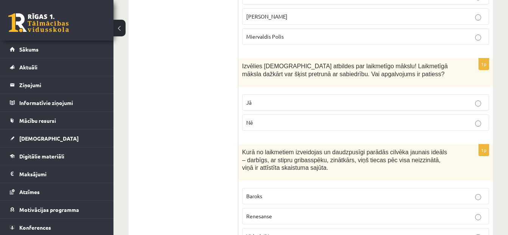
click at [384, 212] on p "Renesanse" at bounding box center [365, 216] width 239 height 8
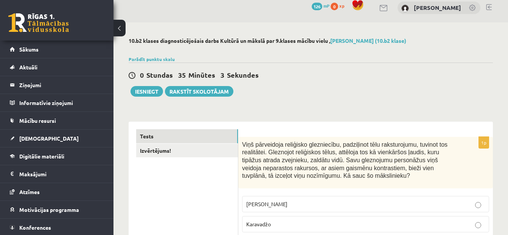
scroll to position [0, 0]
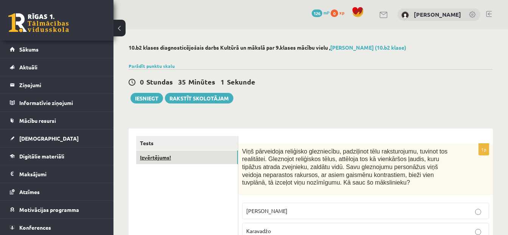
click at [221, 161] on link "Izvērtējums!" at bounding box center [187, 157] width 102 height 14
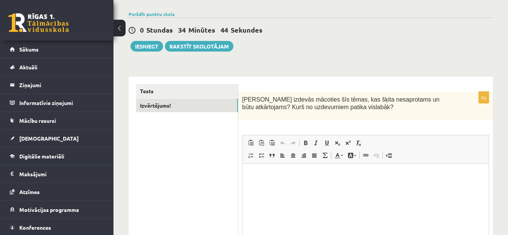
scroll to position [54, 0]
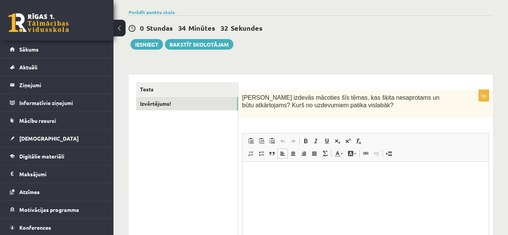
click at [302, 176] on p "Bagātinātā teksta redaktors, wiswyg-editor-user-answer-47024956199060" at bounding box center [365, 173] width 231 height 8
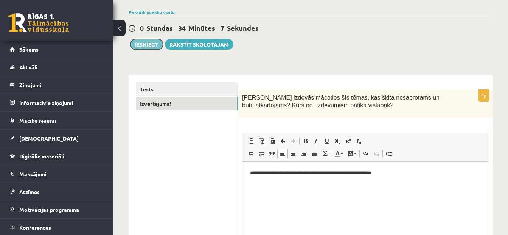
click at [138, 43] on button "Iesniegt" at bounding box center [147, 44] width 33 height 11
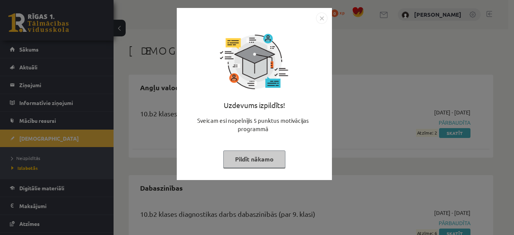
click at [321, 15] on img "Close" at bounding box center [321, 17] width 11 height 11
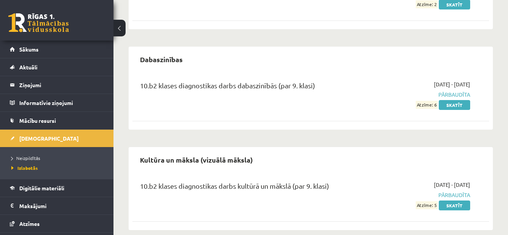
scroll to position [132, 0]
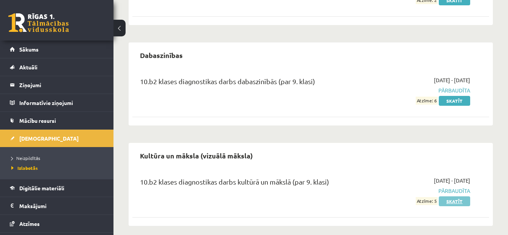
click at [457, 198] on link "Skatīt" at bounding box center [454, 201] width 31 height 10
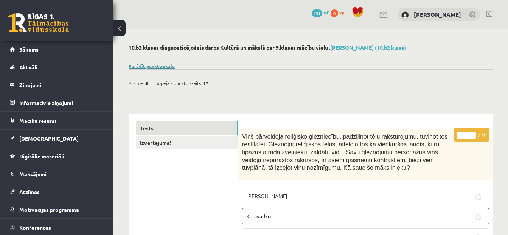
click at [160, 66] on link "Parādīt punktu skalu" at bounding box center [152, 66] width 46 height 6
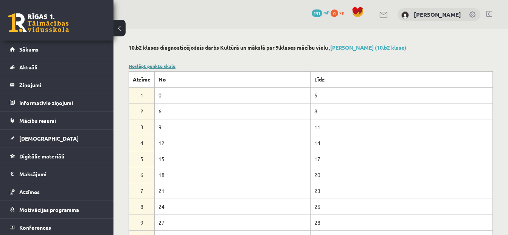
click at [148, 66] on link "Noslēpt punktu skalu" at bounding box center [152, 66] width 47 height 6
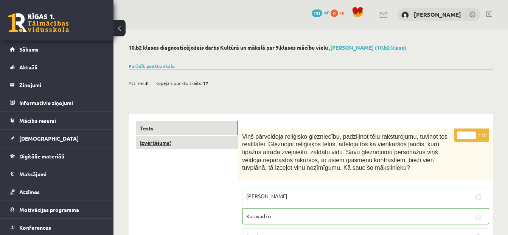
click at [207, 145] on link "Izvērtējums!" at bounding box center [187, 143] width 102 height 14
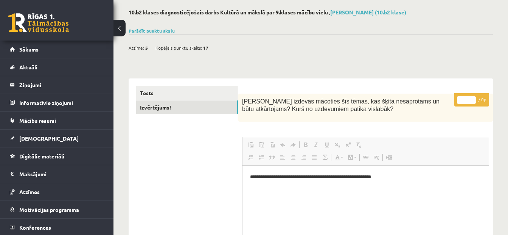
scroll to position [25, 0]
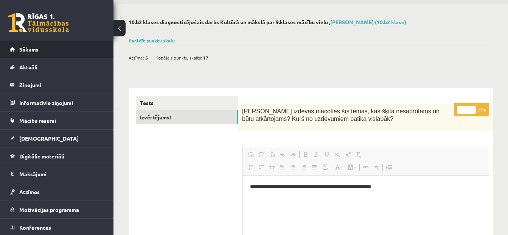
click at [44, 44] on link "Sākums" at bounding box center [57, 49] width 94 height 17
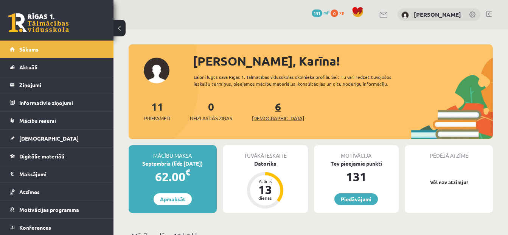
click at [265, 118] on span "[DEMOGRAPHIC_DATA]" at bounding box center [278, 118] width 52 height 8
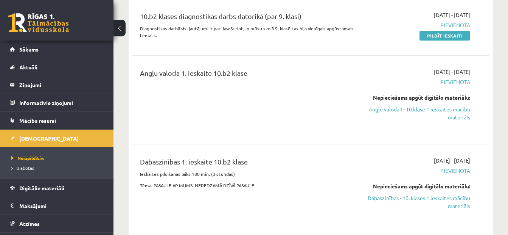
scroll to position [130, 0]
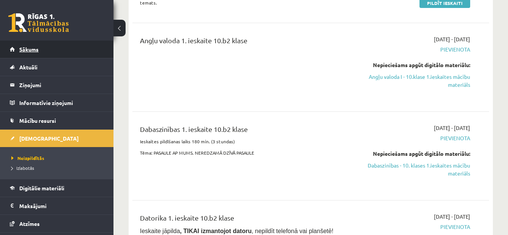
click at [90, 47] on link "Sākums" at bounding box center [57, 49] width 94 height 17
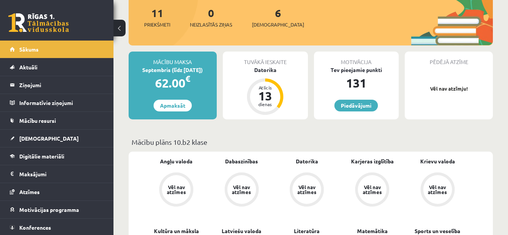
scroll to position [99, 0]
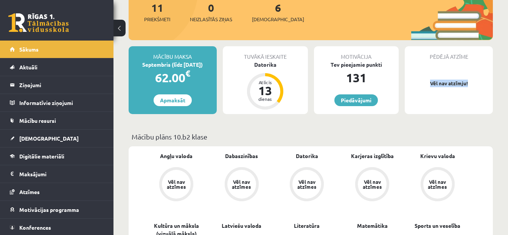
drag, startPoint x: 508, startPoint y: 58, endPoint x: 507, endPoint y: 63, distance: 5.4
click at [264, 18] on span "[DEMOGRAPHIC_DATA]" at bounding box center [278, 20] width 52 height 8
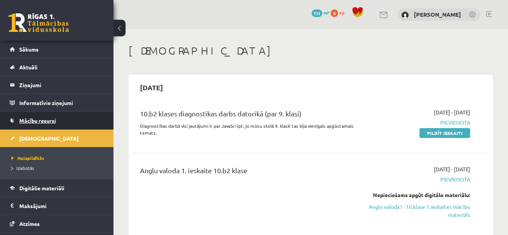
click at [56, 119] on span "Mācību resursi" at bounding box center [37, 120] width 37 height 7
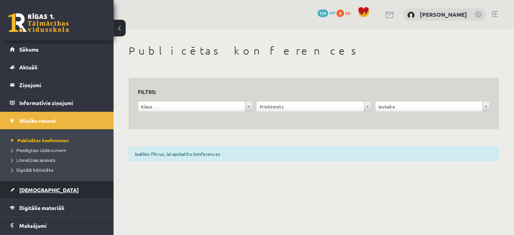
click at [69, 189] on link "[DEMOGRAPHIC_DATA]" at bounding box center [57, 189] width 94 height 17
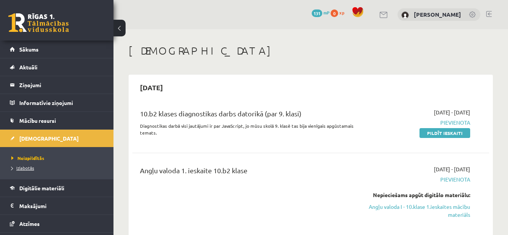
click at [47, 166] on link "Izlabotās" at bounding box center [58, 167] width 95 height 7
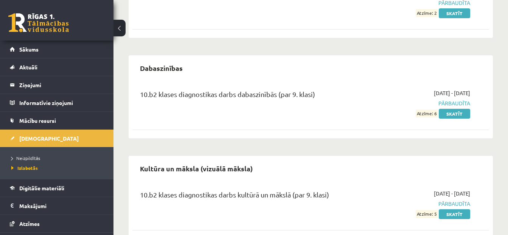
scroll to position [121, 0]
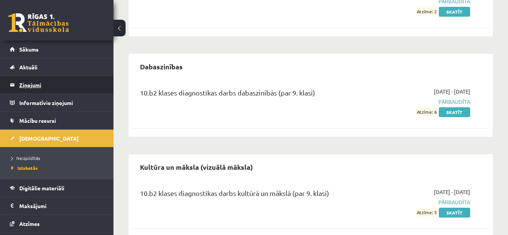
click at [56, 76] on legend "Ziņojumi 0" at bounding box center [61, 84] width 85 height 17
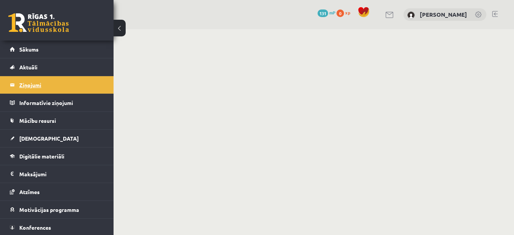
click at [56, 76] on legend "Ziņojumi 0" at bounding box center [61, 84] width 85 height 17
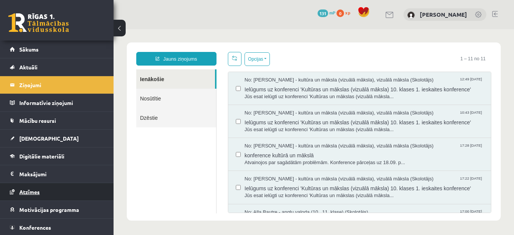
click at [33, 185] on link "Atzīmes" at bounding box center [57, 191] width 94 height 17
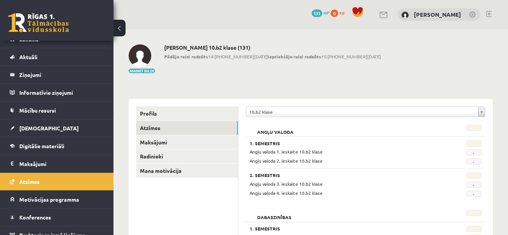
scroll to position [19, 0]
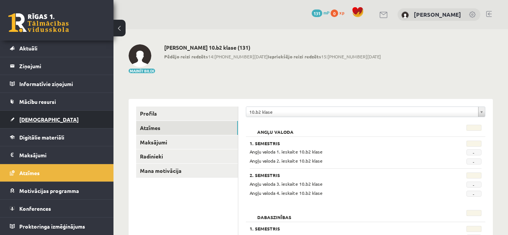
click at [42, 123] on link "[DEMOGRAPHIC_DATA]" at bounding box center [57, 119] width 94 height 17
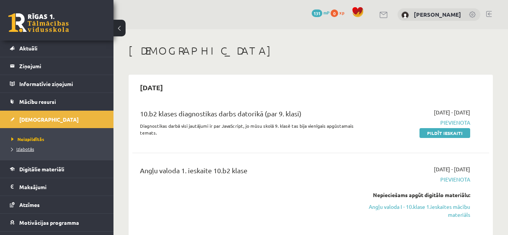
click at [24, 148] on span "Izlabotās" at bounding box center [22, 149] width 23 height 6
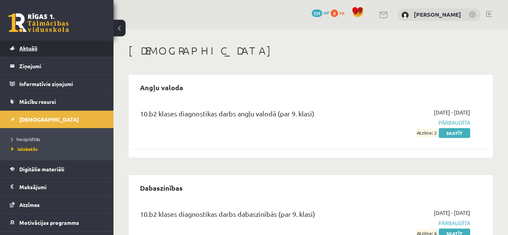
click at [53, 50] on link "Aktuāli" at bounding box center [57, 47] width 94 height 17
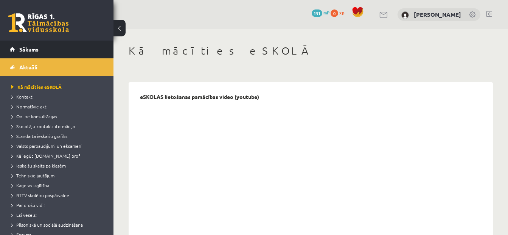
click at [70, 47] on link "Sākums" at bounding box center [57, 49] width 94 height 17
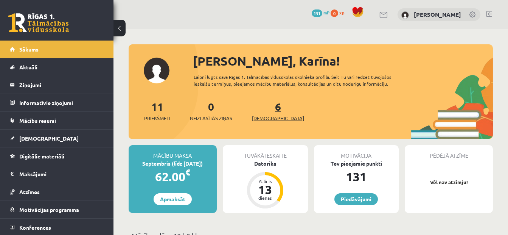
click at [268, 109] on link "6 Ieskaites" at bounding box center [278, 111] width 52 height 22
